Goal: Information Seeking & Learning: Learn about a topic

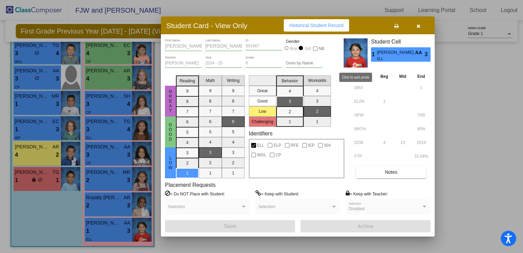
click at [481, 90] on div at bounding box center [261, 126] width 523 height 253
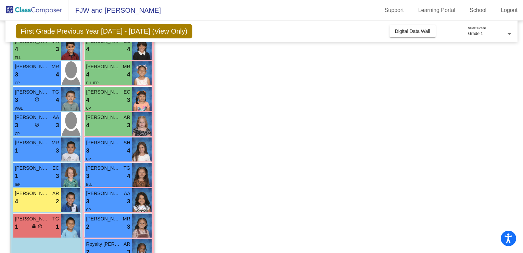
scroll to position [124, 0]
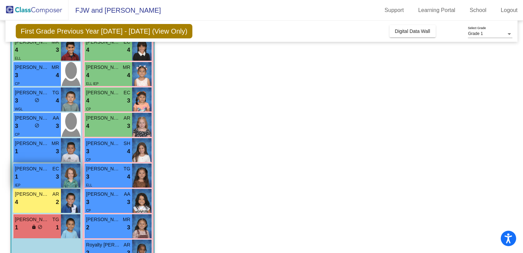
click at [24, 170] on span "[PERSON_NAME]" at bounding box center [32, 168] width 34 height 7
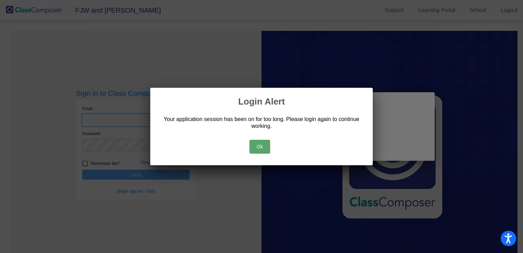
type input "[EMAIL_ADDRESS][DOMAIN_NAME]"
click at [264, 148] on button "Ok" at bounding box center [260, 147] width 21 height 14
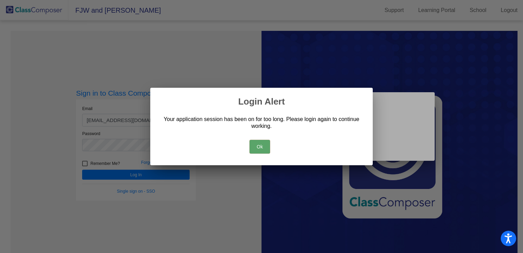
click at [257, 147] on button "Ok" at bounding box center [260, 147] width 21 height 14
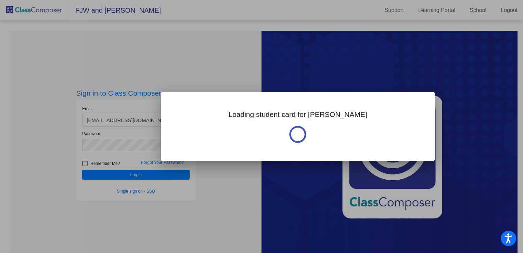
click at [141, 175] on div at bounding box center [261, 126] width 523 height 253
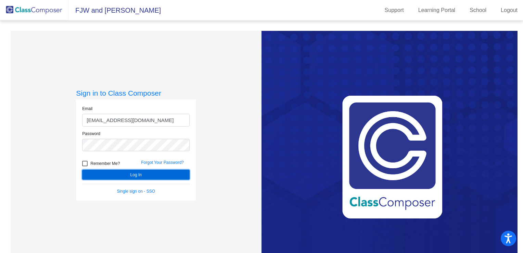
click at [141, 175] on button "Log In" at bounding box center [135, 174] width 107 height 10
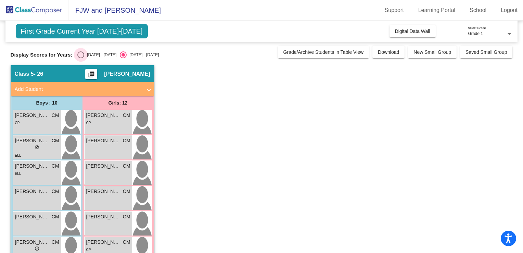
click at [77, 54] on div "Select an option" at bounding box center [80, 54] width 7 height 7
click at [80, 58] on input "[DATE] - [DATE]" at bounding box center [80, 58] width 0 height 0
radio input "true"
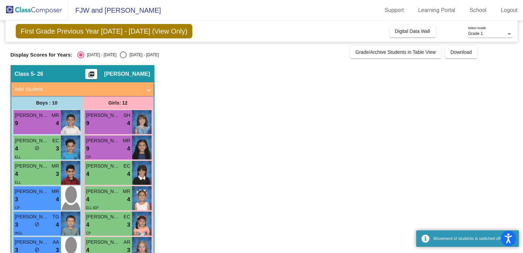
scroll to position [171, 0]
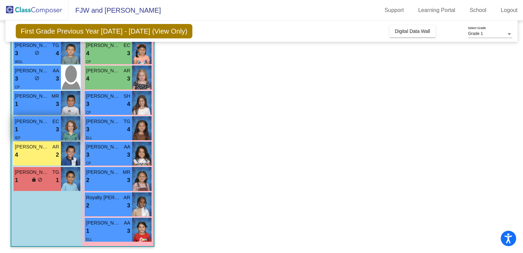
click at [51, 119] on div "[PERSON_NAME] EC" at bounding box center [37, 121] width 44 height 7
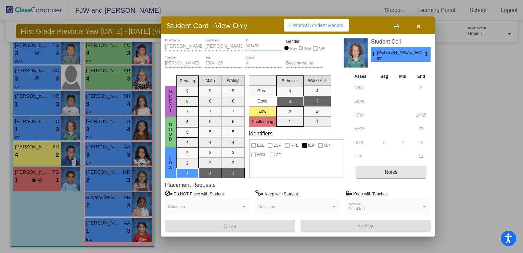
click at [401, 173] on button "Notes" at bounding box center [391, 172] width 70 height 12
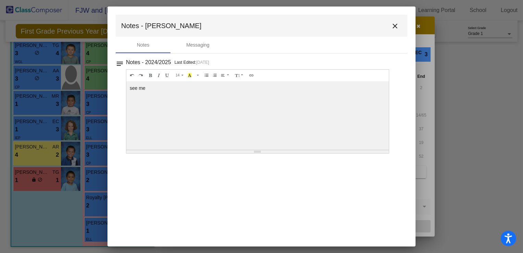
click at [394, 24] on mat-icon "close" at bounding box center [395, 26] width 8 height 8
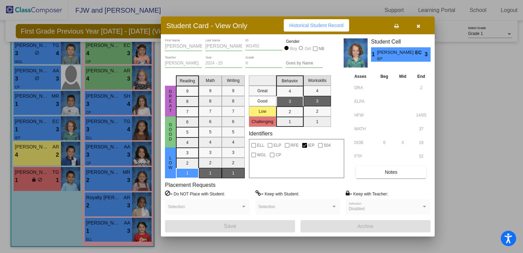
click at [418, 24] on icon "button" at bounding box center [419, 26] width 4 height 5
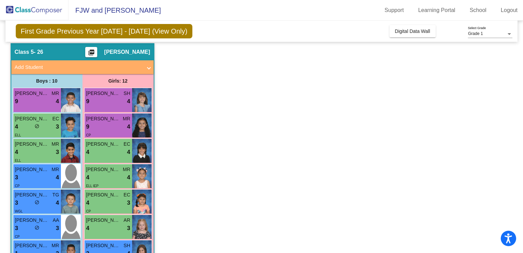
scroll to position [0, 0]
